Goal: Task Accomplishment & Management: Complete application form

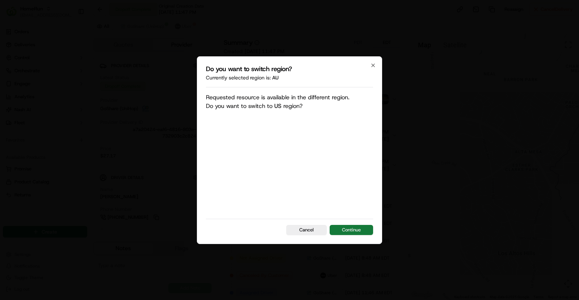
click at [362, 231] on button "Continue" at bounding box center [350, 230] width 43 height 10
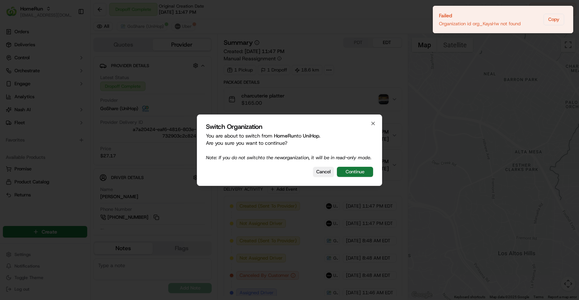
click at [354, 174] on button "Continue" at bounding box center [355, 172] width 36 height 10
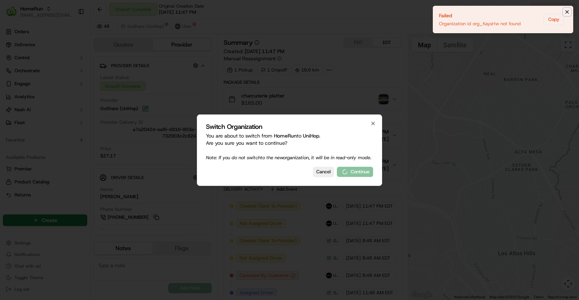
click at [567, 12] on icon "Notifications (F8)" at bounding box center [567, 12] width 6 height 6
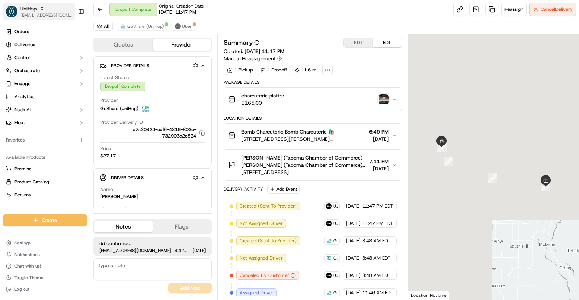
click at [37, 13] on span "[EMAIL_ADDRESS][DOMAIN_NAME]" at bounding box center [46, 15] width 52 height 6
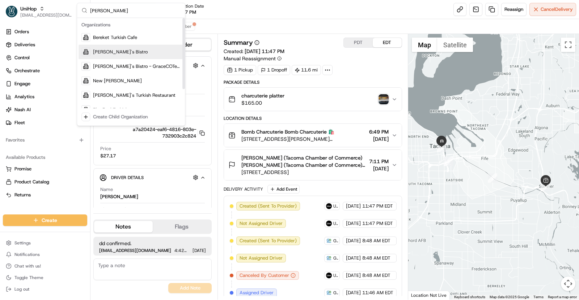
type input "kish"
click at [116, 51] on span "[PERSON_NAME]'s Bistro" at bounding box center [120, 52] width 55 height 7
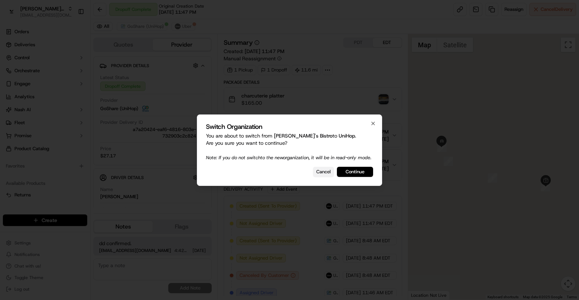
click at [321, 172] on button "Cancel" at bounding box center [323, 172] width 21 height 10
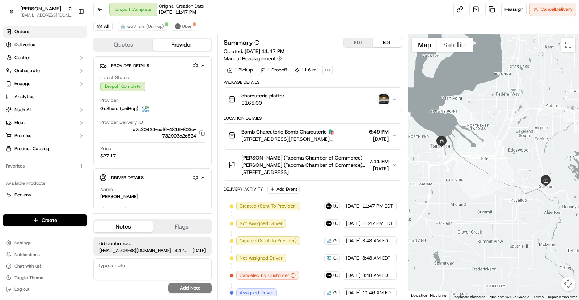
click at [29, 37] on link "Orders" at bounding box center [45, 32] width 84 height 12
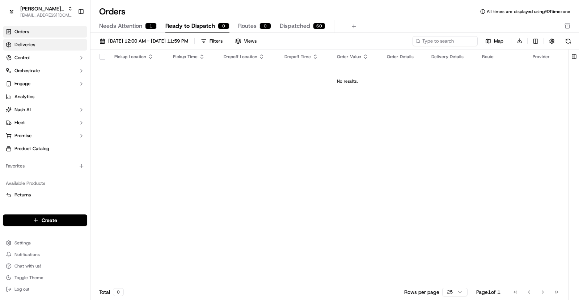
click at [40, 45] on link "Deliveries" at bounding box center [45, 45] width 84 height 12
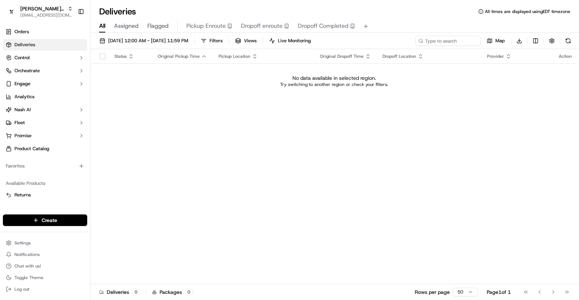
click at [201, 89] on td "No data available in selected region. Try switching to another region or check …" at bounding box center [333, 81] width 487 height 35
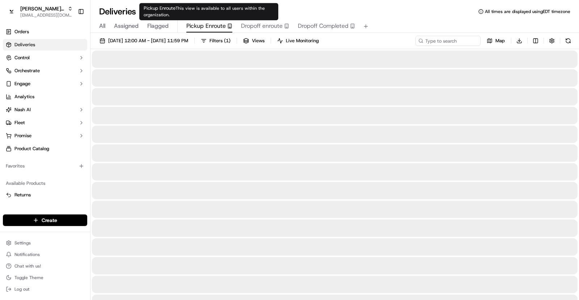
click at [205, 26] on span "Pickup Enroute" at bounding box center [205, 26] width 39 height 9
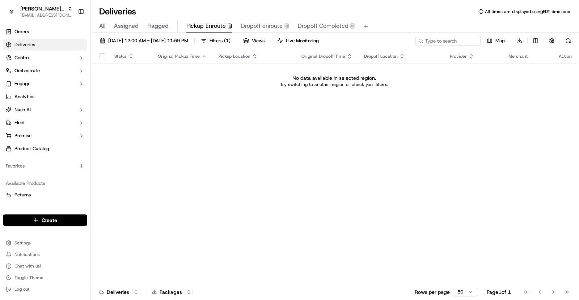
click at [102, 26] on span "All" at bounding box center [102, 26] width 6 height 9
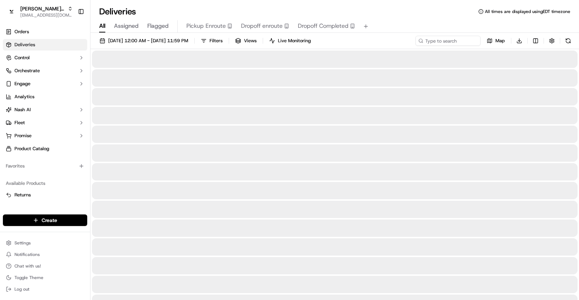
click at [155, 42] on span "10/01/2025 12:00 AM - 10/31/2025 11:59 PM" at bounding box center [148, 41] width 80 height 7
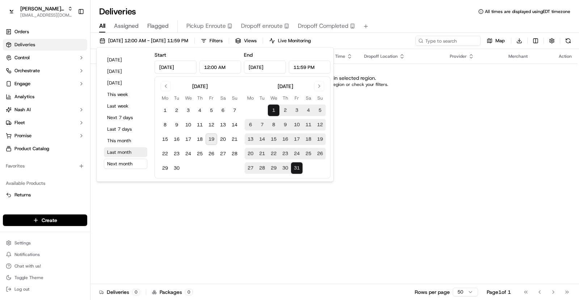
click at [128, 155] on button "Last month" at bounding box center [125, 153] width 43 height 10
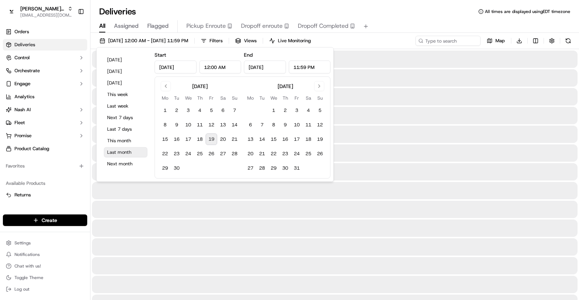
type input "Aug 1, 2025"
type input "Aug 31, 2025"
click at [128, 155] on button "Last month" at bounding box center [125, 153] width 43 height 10
click at [367, 15] on div "Deliveries All times are displayed using EDT timezone" at bounding box center [334, 12] width 488 height 12
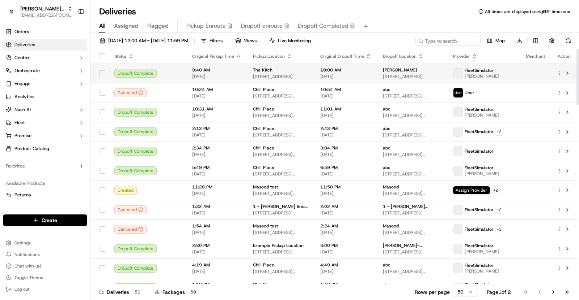
click at [558, 77] on td at bounding box center [563, 74] width 27 height 20
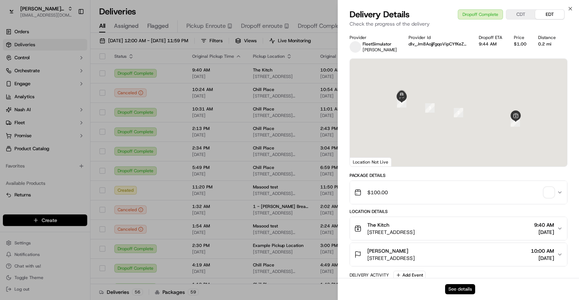
click at [455, 288] on button "See details" at bounding box center [460, 290] width 30 height 10
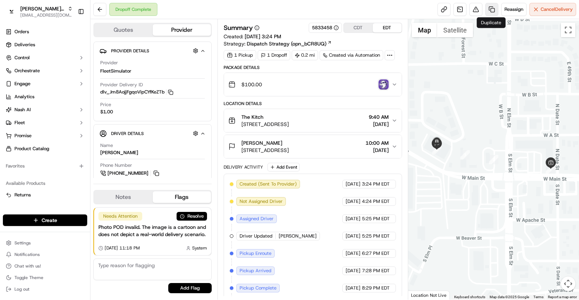
click at [489, 10] on link at bounding box center [491, 9] width 13 height 13
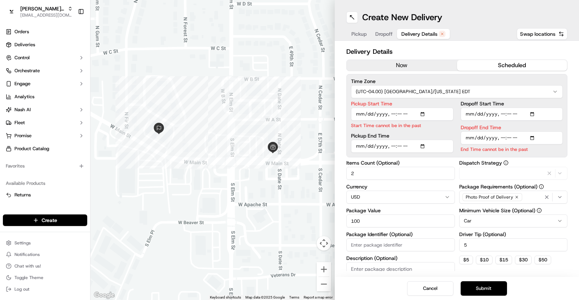
click at [417, 36] on span "Delivery Details" at bounding box center [419, 33] width 36 height 7
click at [379, 114] on input "Pickup Start Time" at bounding box center [402, 114] width 102 height 13
click at [365, 113] on input "Pickup Start Time" at bounding box center [402, 114] width 102 height 13
click at [426, 112] on input "Pickup Start Time" at bounding box center [402, 114] width 102 height 13
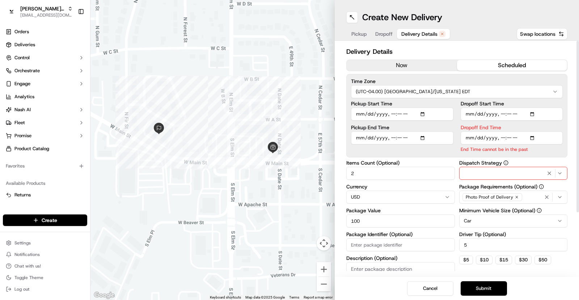
click at [406, 103] on label "Pickup Start Time" at bounding box center [402, 103] width 102 height 5
click at [406, 108] on input "Pickup Start Time" at bounding box center [402, 114] width 102 height 13
click at [392, 114] on input "Pickup Start Time" at bounding box center [402, 114] width 102 height 13
type input "2025-09-19T10:00"
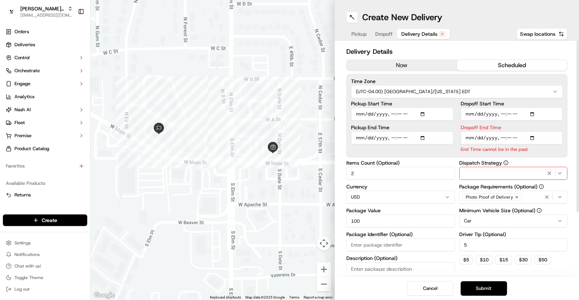
drag, startPoint x: 351, startPoint y: 111, endPoint x: 401, endPoint y: 114, distance: 50.0
click at [401, 114] on input "Pickup Start Time" at bounding box center [402, 114] width 102 height 13
click at [534, 139] on input "Dropoff End Time" at bounding box center [511, 138] width 102 height 13
click at [502, 138] on input "Dropoff End Time" at bounding box center [511, 138] width 102 height 13
click at [517, 139] on input "Dropoff End Time" at bounding box center [511, 138] width 102 height 13
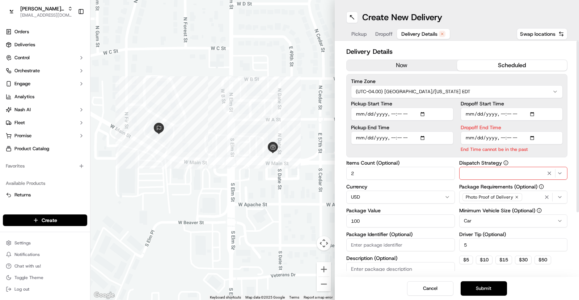
type input "2025-09-19T12:00"
click at [440, 161] on div "Items Count (Optional) 2" at bounding box center [400, 171] width 108 height 20
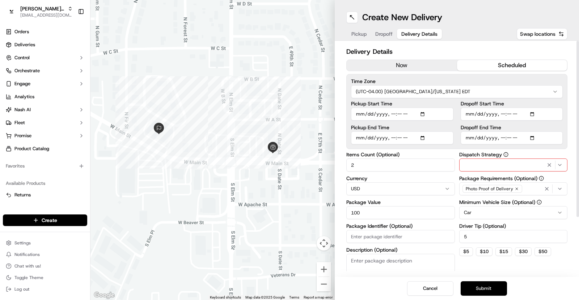
click at [485, 288] on button "Submit" at bounding box center [483, 289] width 46 height 14
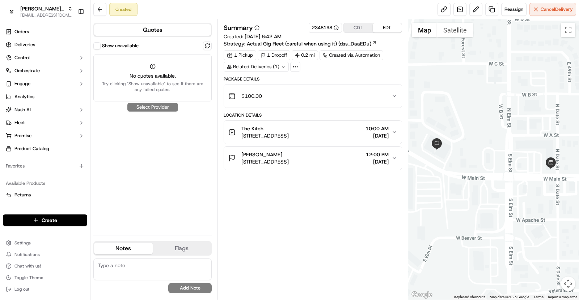
click at [99, 48] on button "Show unavailable" at bounding box center [96, 45] width 7 height 7
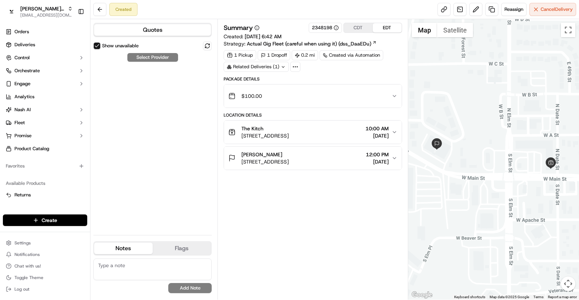
click at [99, 48] on button "Show unavailable" at bounding box center [96, 45] width 7 height 7
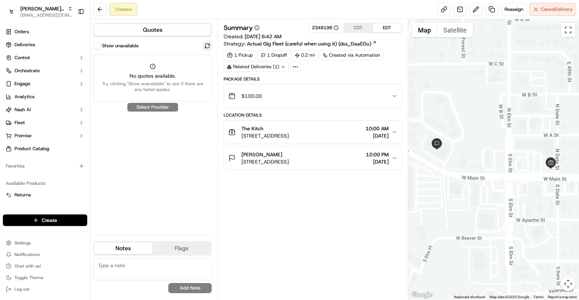
click at [205, 45] on button at bounding box center [207, 46] width 9 height 9
click at [509, 8] on span "Reassign" at bounding box center [513, 9] width 19 height 7
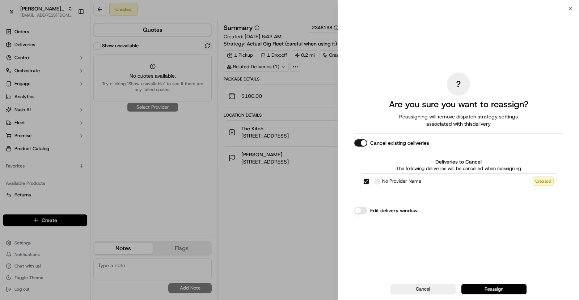
click at [359, 210] on button "Edit delivery window" at bounding box center [360, 210] width 13 height 7
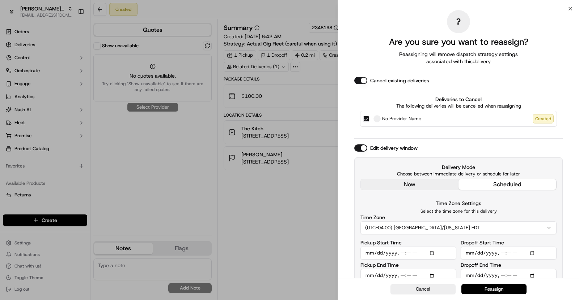
click at [358, 77] on button "Cancel existing deliveries" at bounding box center [360, 80] width 13 height 7
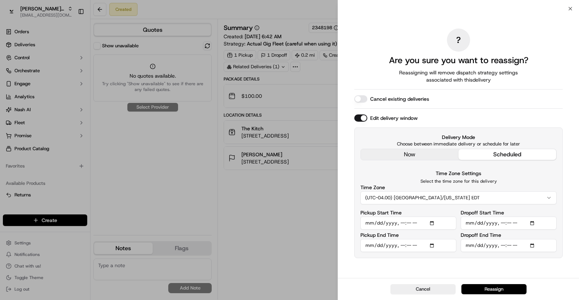
click at [401, 225] on input "Pickup Start Time" at bounding box center [408, 223] width 96 height 13
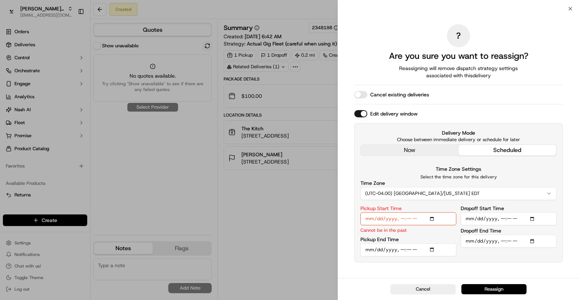
type input "2025-09-19T11:00"
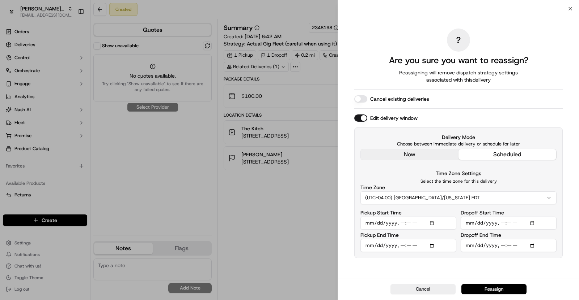
click at [503, 246] on input "Dropoff End Time" at bounding box center [508, 245] width 96 height 13
type input "2025-09-19T13:00"
click at [517, 259] on div "? Are you sure you want to reassign? Reassigning will remove dispatch strategy …" at bounding box center [458, 143] width 208 height 267
click at [498, 291] on button "Reassign" at bounding box center [493, 290] width 65 height 10
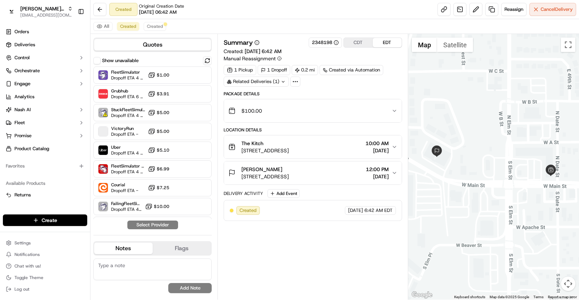
click at [289, 143] on div "The Kitch" at bounding box center [264, 143] width 47 height 7
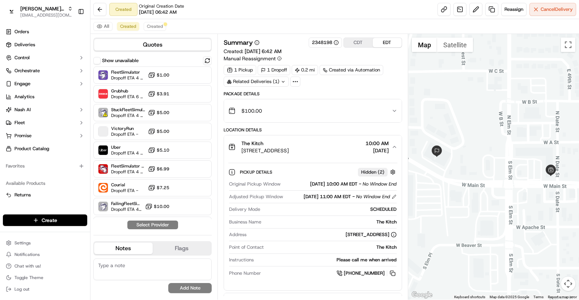
click at [241, 18] on div "Created Original Creation Date 09/19/2025 06:42 AM Reassign Cancel Delivery" at bounding box center [334, 9] width 488 height 19
click at [515, 15] on button "Reassign" at bounding box center [513, 9] width 25 height 13
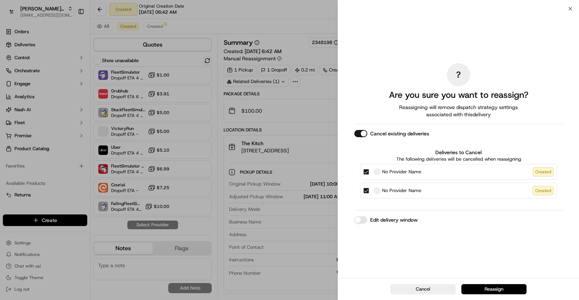
click at [355, 134] on button "Cancel existing deliveries" at bounding box center [360, 133] width 13 height 7
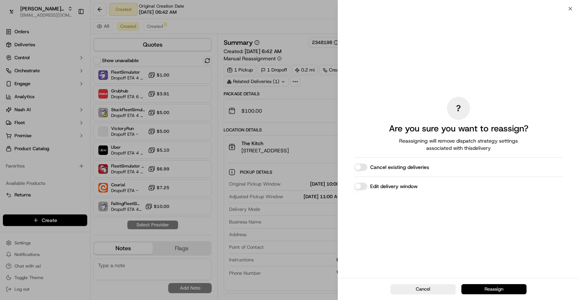
click at [500, 286] on button "Reassign" at bounding box center [493, 290] width 65 height 10
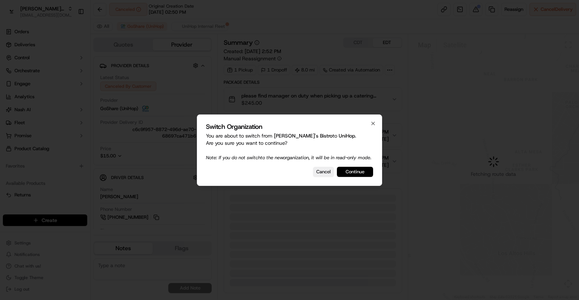
click at [359, 177] on button "Continue" at bounding box center [355, 172] width 36 height 10
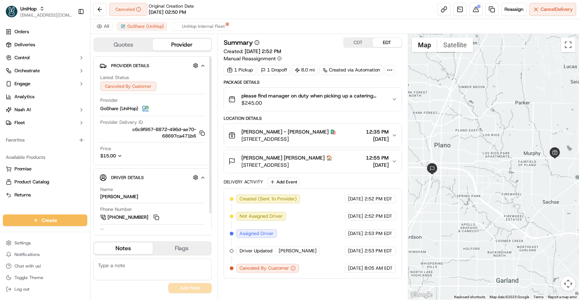
click at [119, 154] on icon "button" at bounding box center [119, 156] width 5 height 5
click at [149, 155] on span "$15.00" at bounding box center [153, 156] width 22 height 7
copy span "15.00"
click at [157, 155] on span "$15.00" at bounding box center [153, 156] width 22 height 7
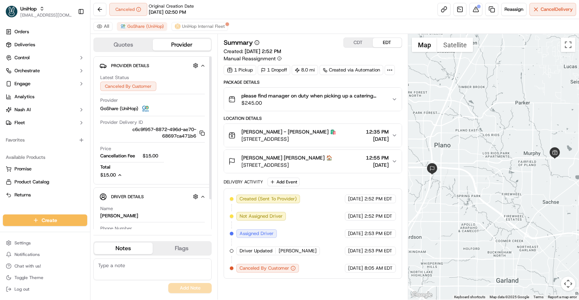
click at [125, 166] on span "Total" at bounding box center [115, 167] width 31 height 7
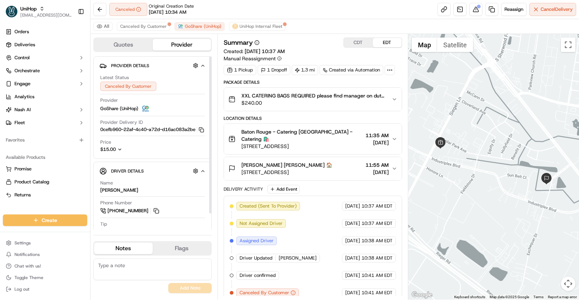
click at [122, 152] on icon "button" at bounding box center [119, 149] width 5 height 5
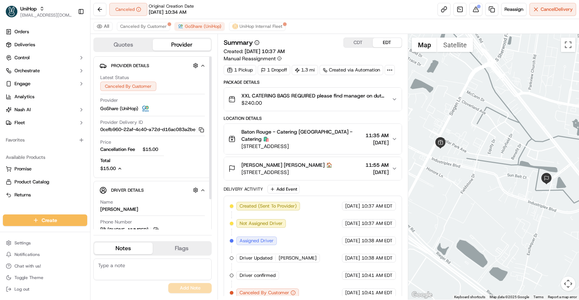
click at [149, 153] on span "$15.00" at bounding box center [153, 149] width 22 height 7
copy span "15.00"
